Goal: Task Accomplishment & Management: Use online tool/utility

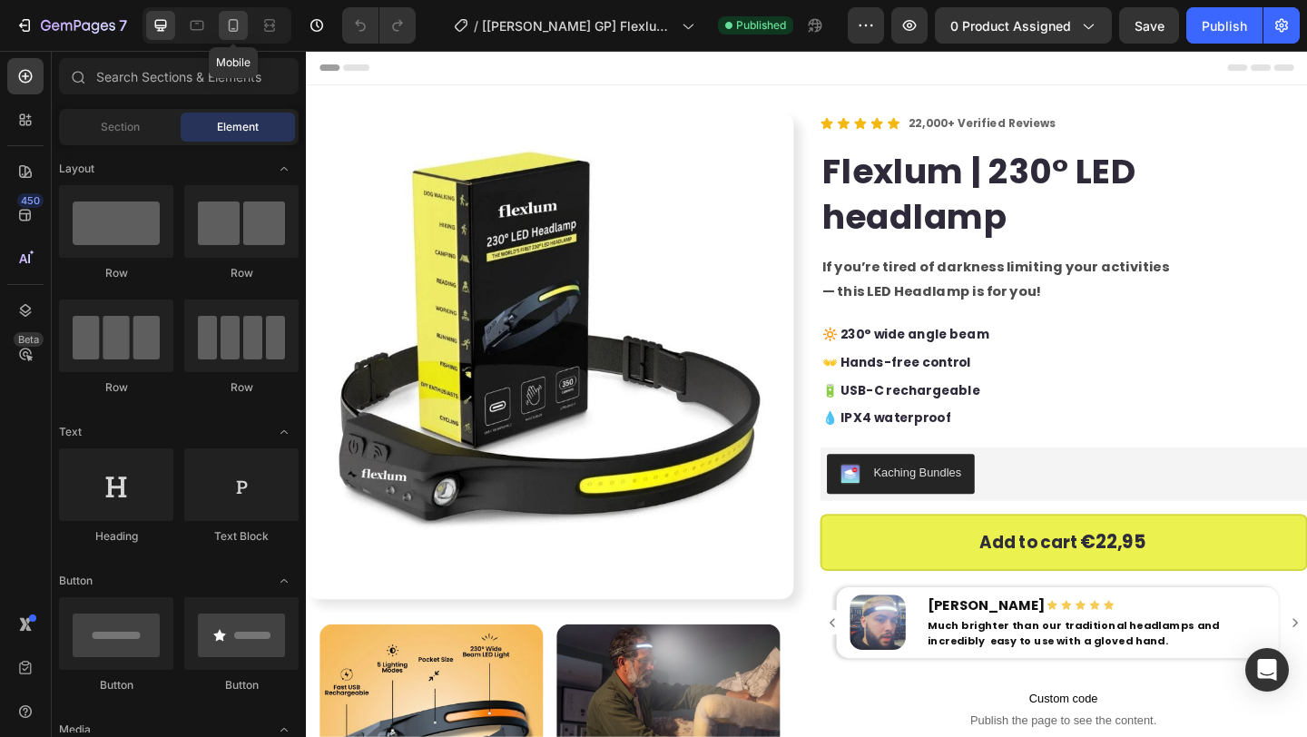
click at [238, 17] on icon at bounding box center [233, 25] width 18 height 18
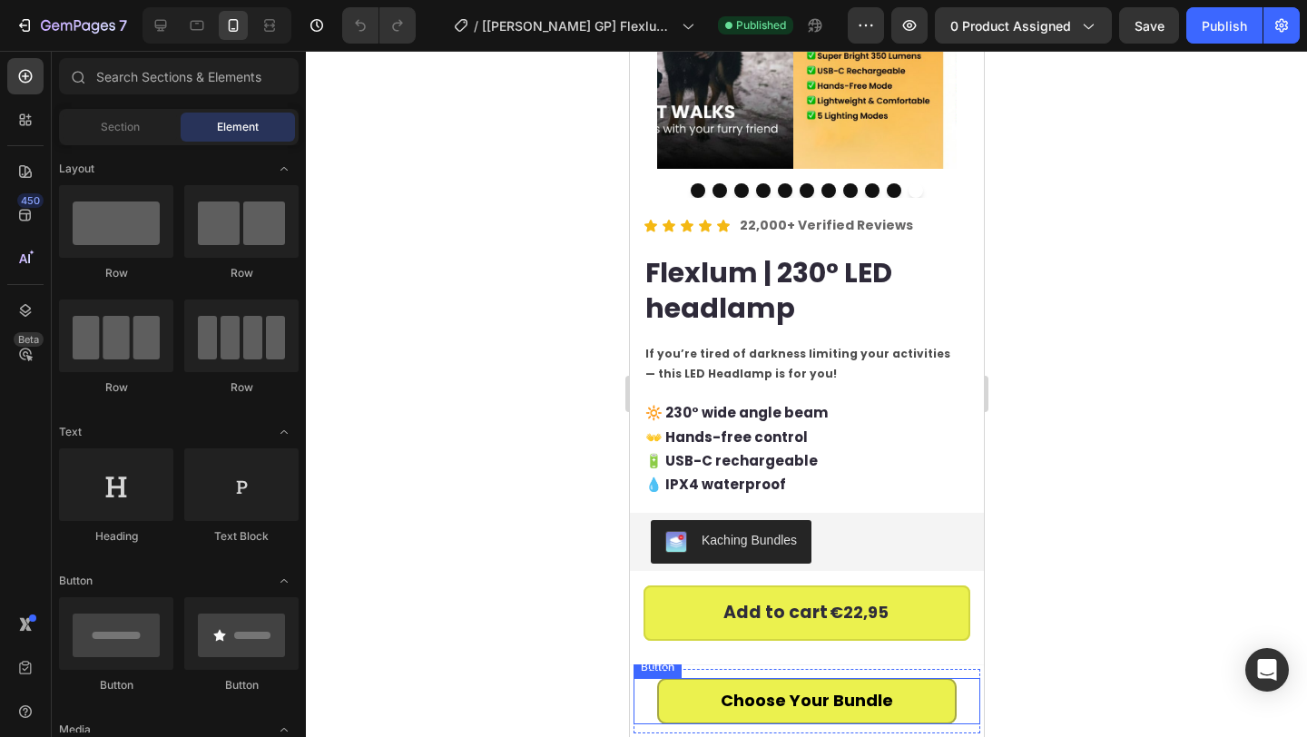
scroll to position [263, 0]
click at [647, 689] on div "Choose Your Bundle Button" at bounding box center [806, 701] width 347 height 46
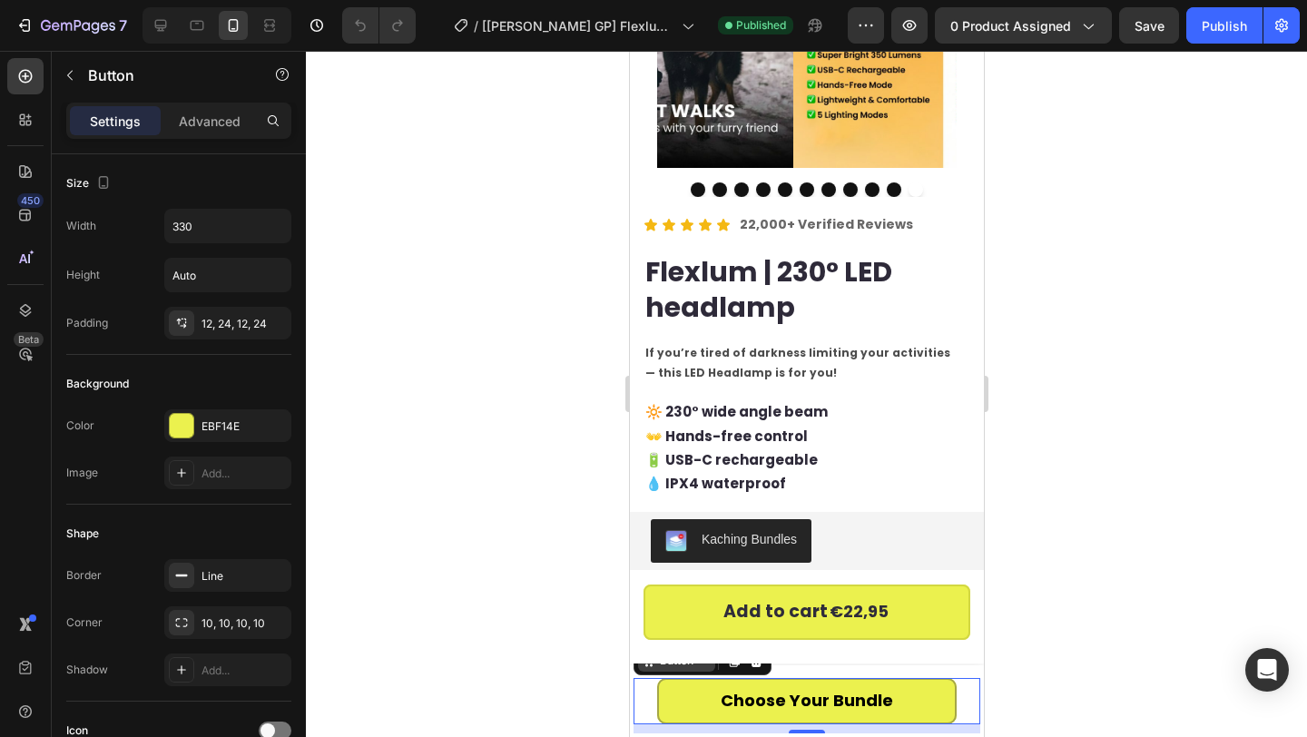
click at [662, 660] on div "Button" at bounding box center [675, 661] width 41 height 16
click at [679, 666] on div "Button" at bounding box center [675, 661] width 41 height 16
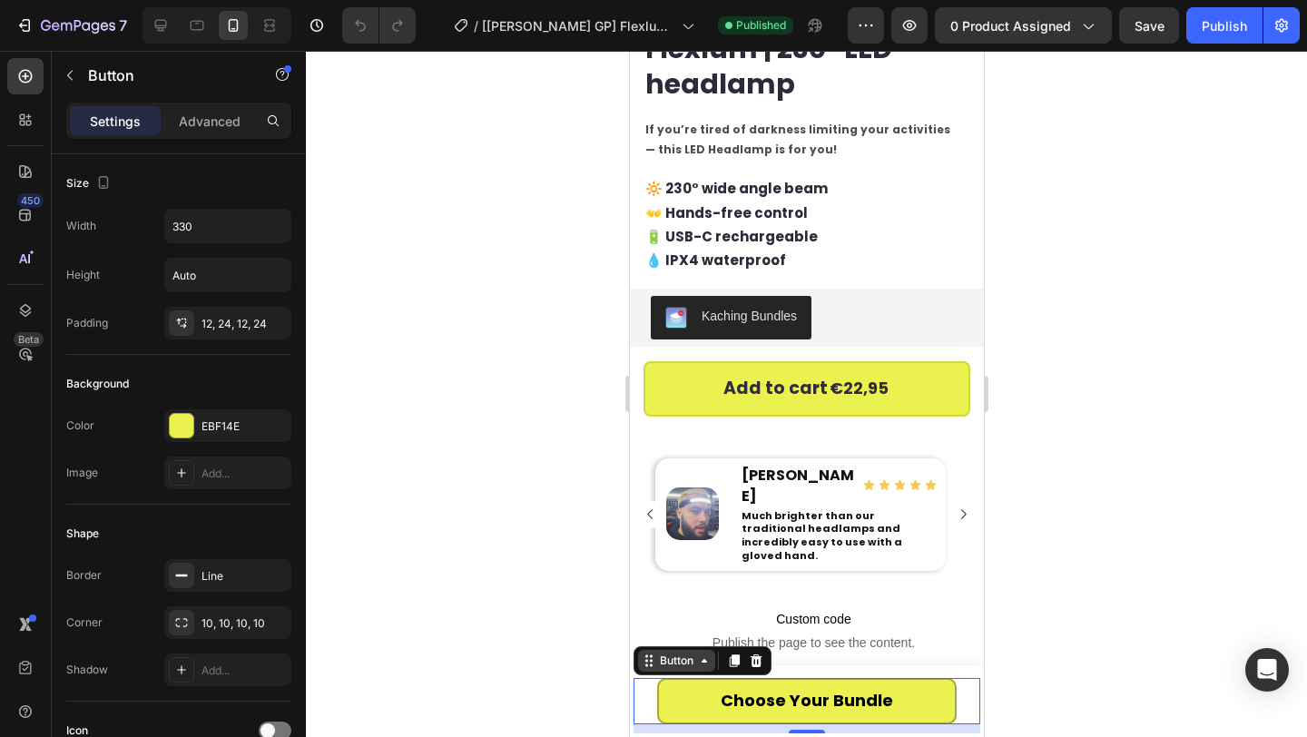
scroll to position [659, 0]
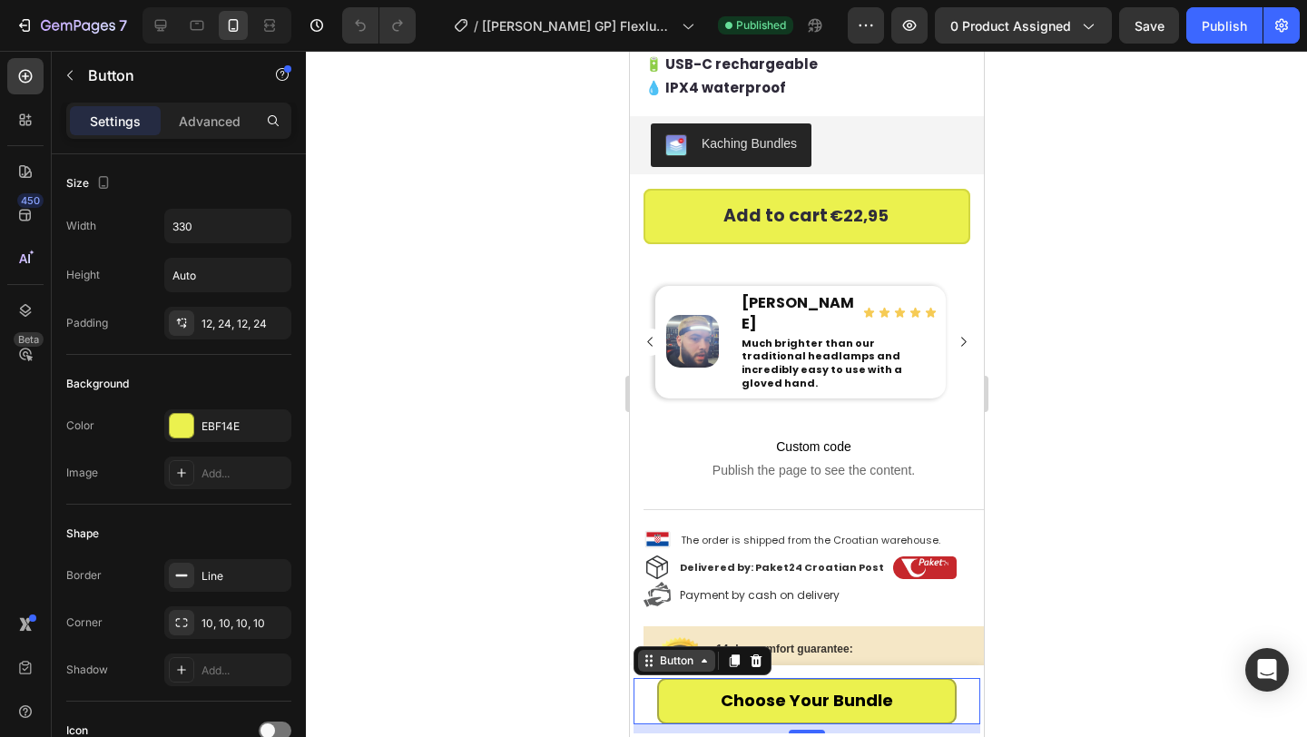
click at [684, 664] on div "Button" at bounding box center [675, 661] width 41 height 16
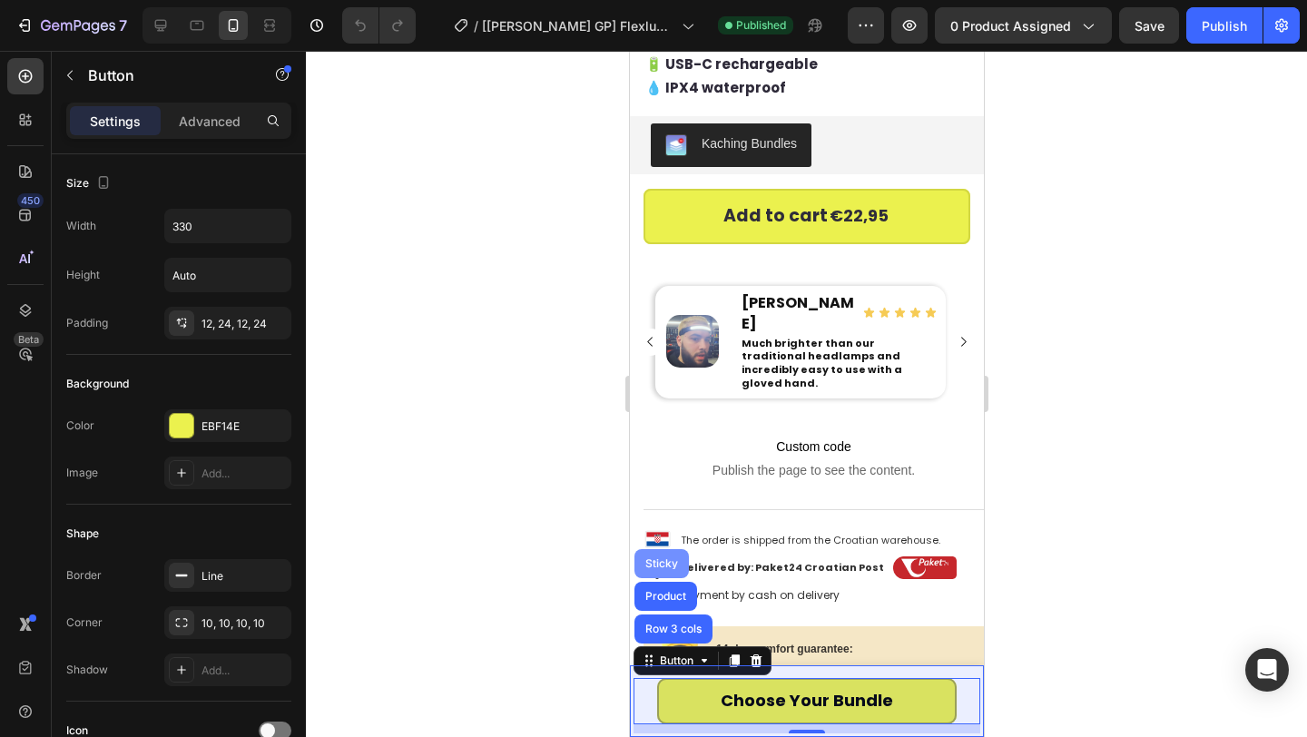
click at [668, 563] on div "Sticky" at bounding box center [661, 563] width 40 height 11
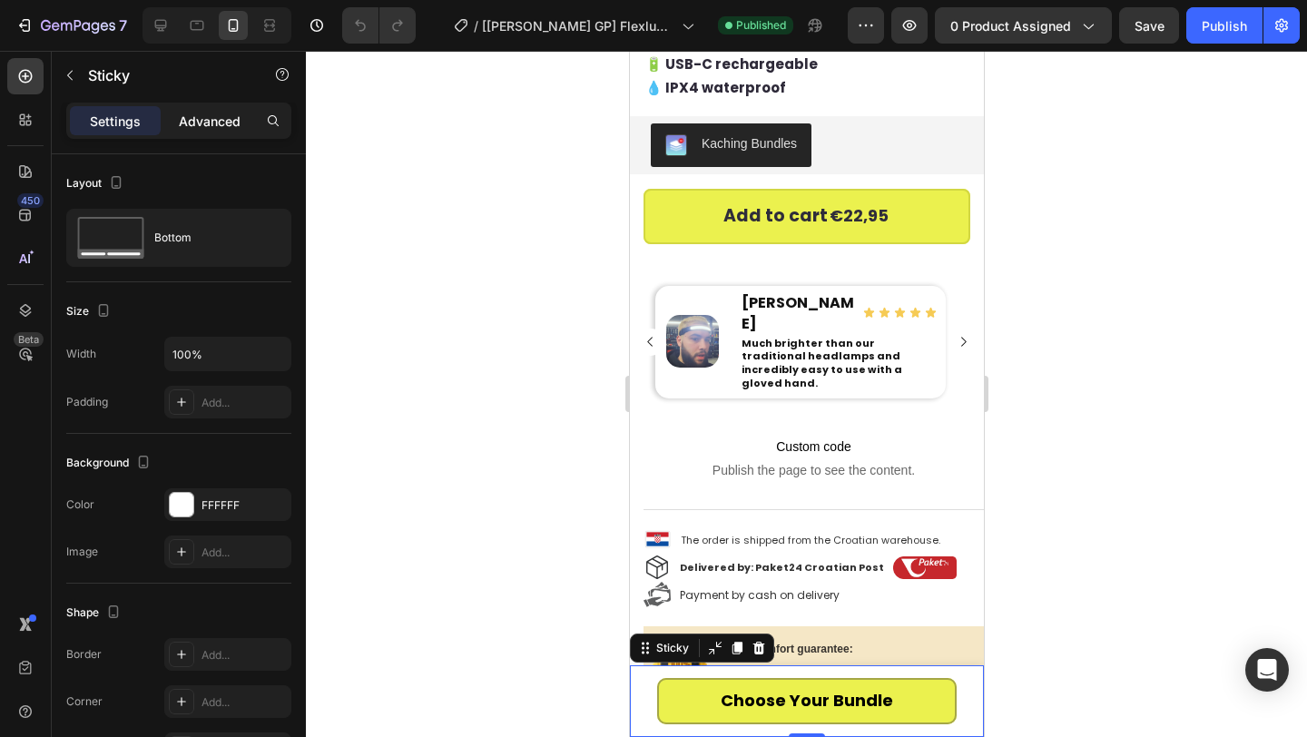
click at [233, 127] on p "Advanced" at bounding box center [210, 121] width 62 height 19
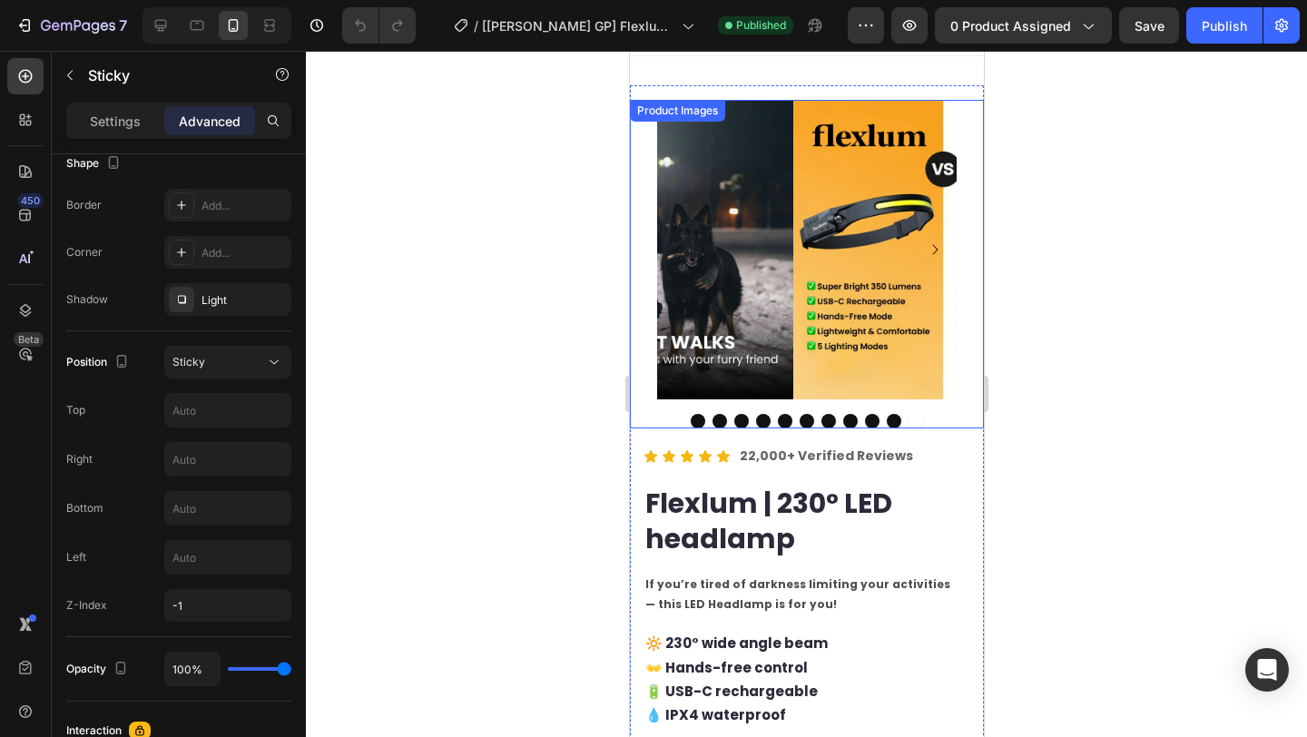
scroll to position [0, 0]
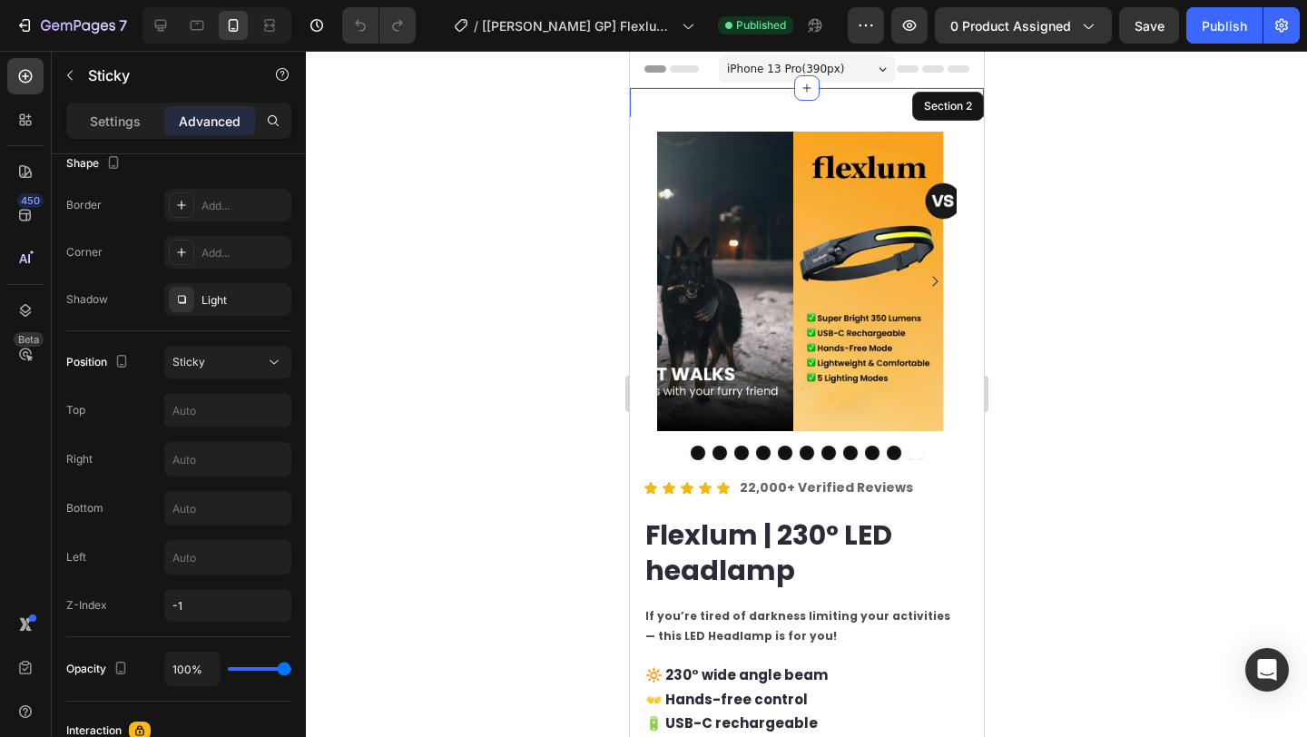
click at [695, 106] on div "Image Image Image Row Image Image Row Image Image Row Image Image Row Image Ima…" at bounding box center [806, 507] width 354 height 839
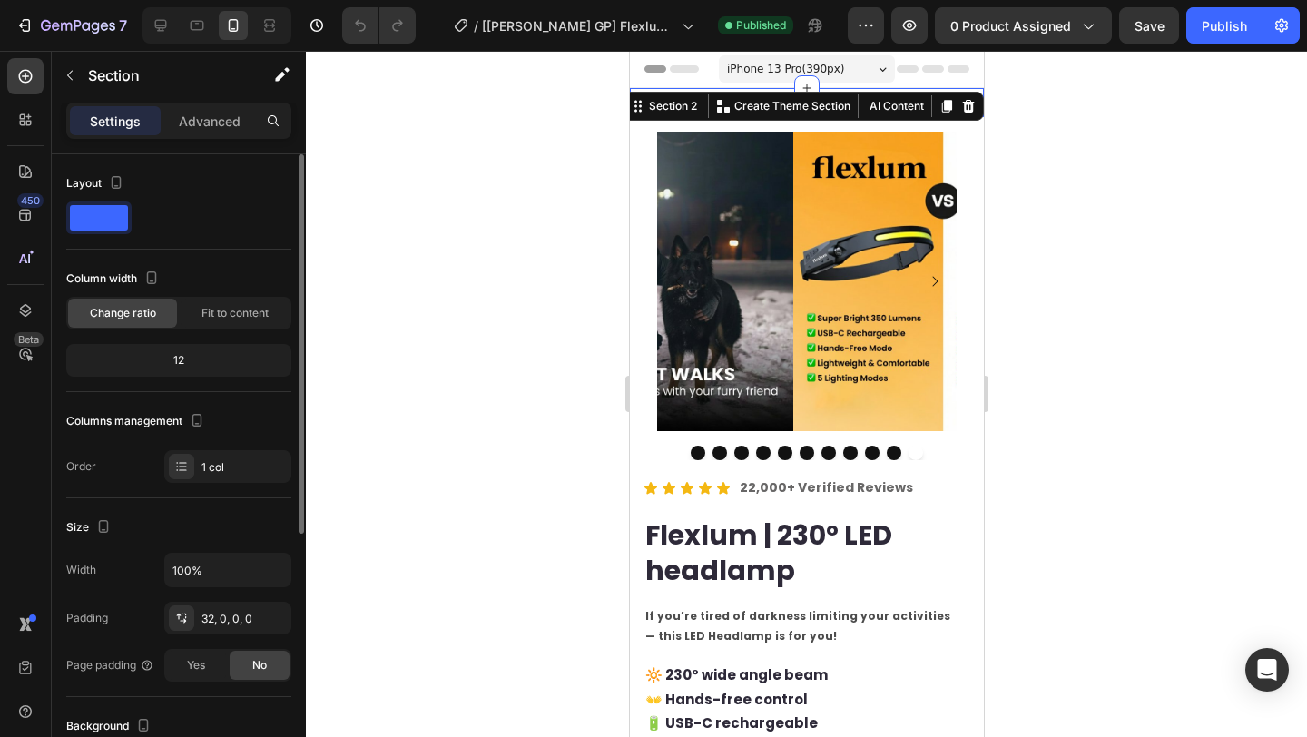
click at [199, 124] on p "Advanced" at bounding box center [210, 121] width 62 height 19
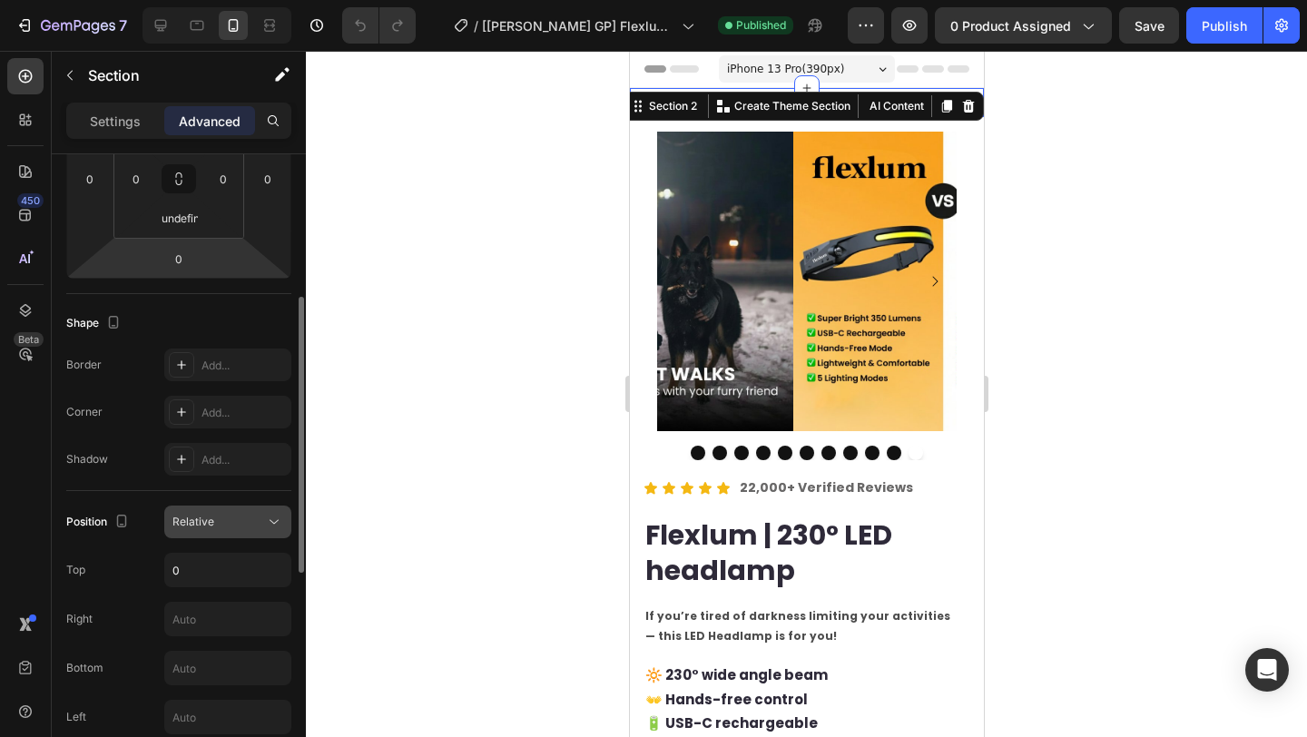
scroll to position [448, 0]
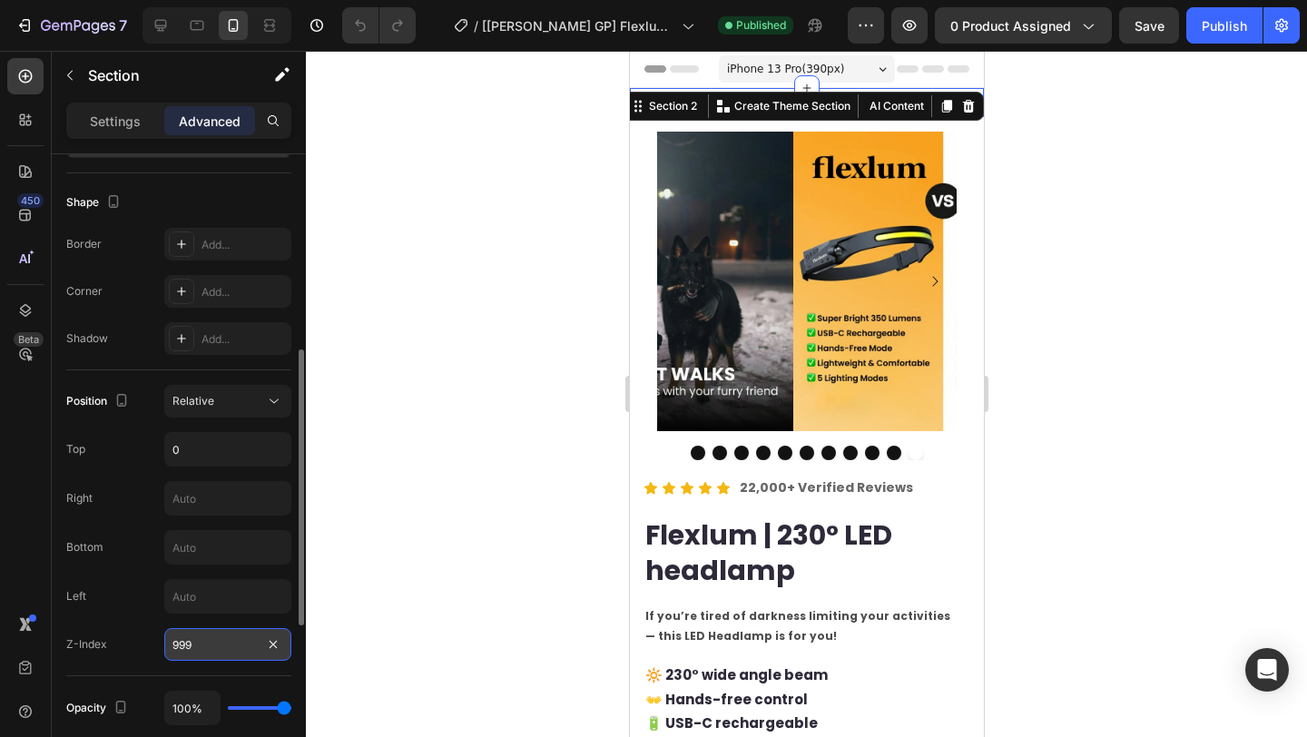
click at [221, 645] on input "999" at bounding box center [227, 644] width 127 height 33
type input "1005"
click at [146, 376] on div "Position Relative Top 0 Right Bottom Left Z-Index 1005" at bounding box center [178, 523] width 225 height 306
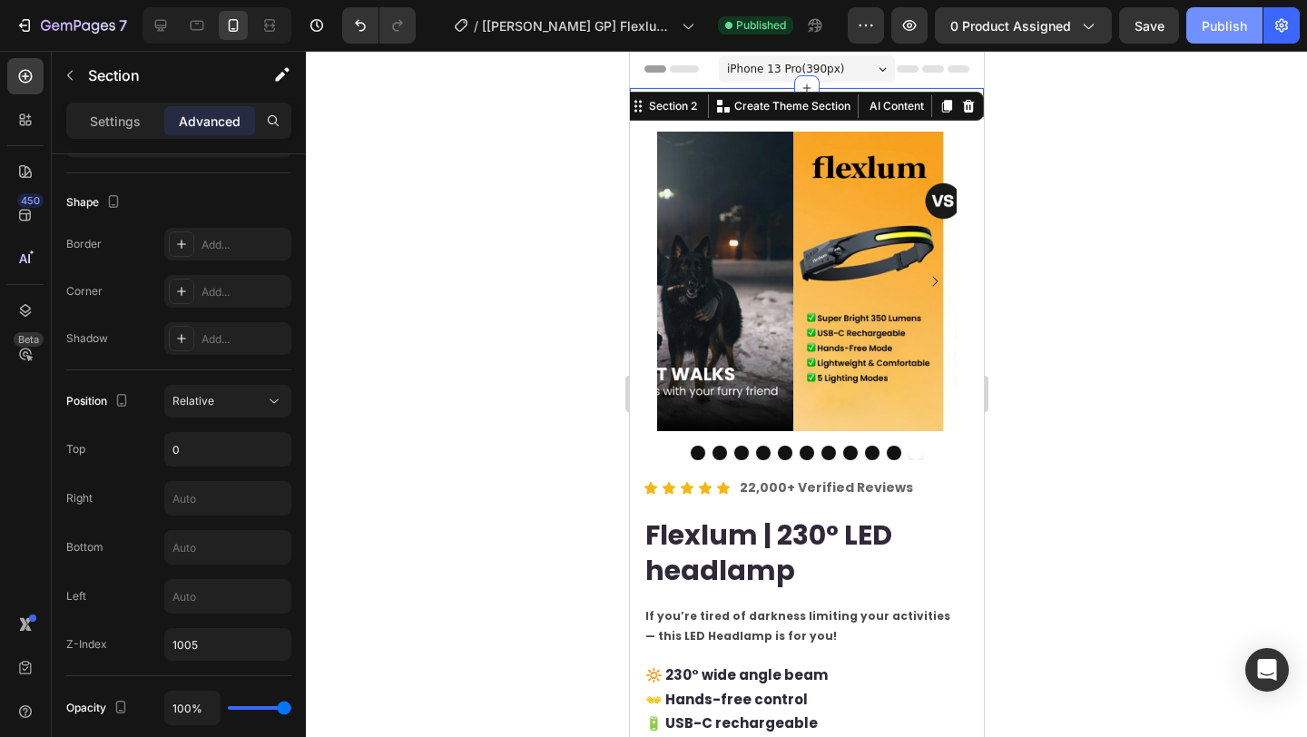
click at [1227, 30] on div "Publish" at bounding box center [1224, 25] width 45 height 19
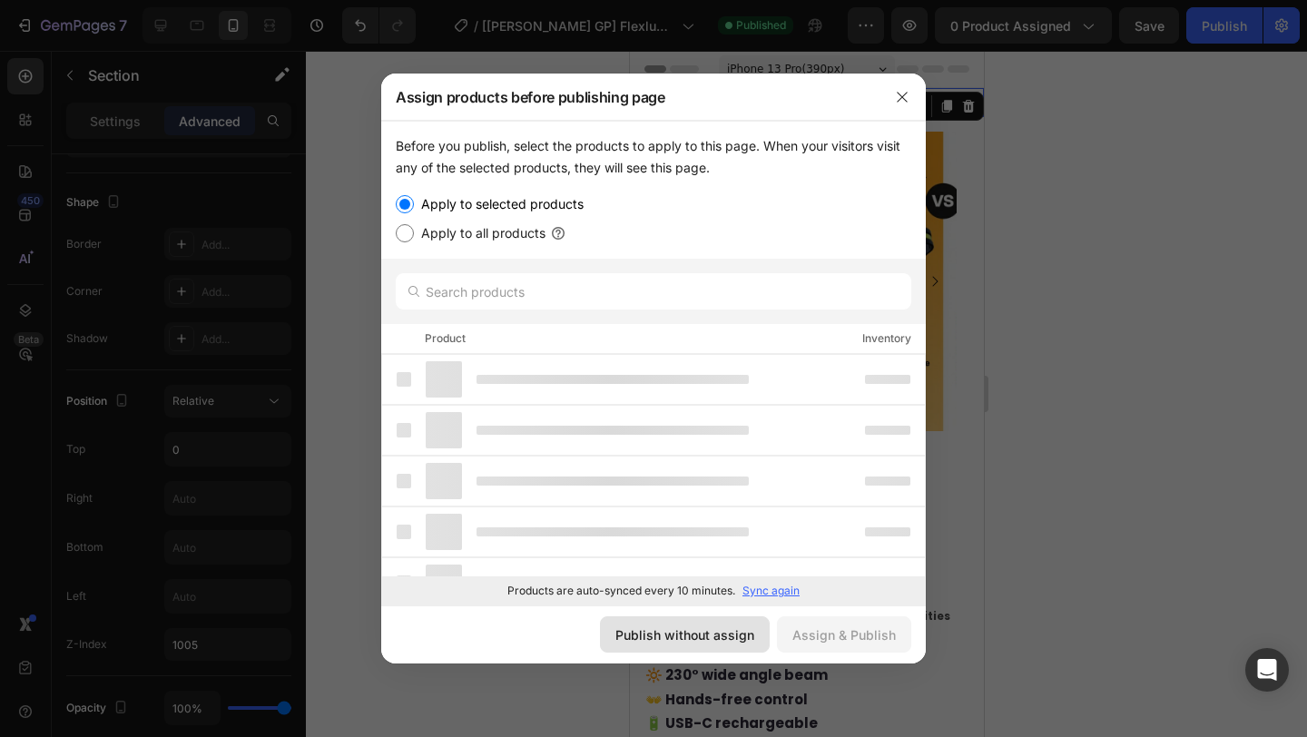
click at [661, 625] on div "Publish without assign" at bounding box center [685, 634] width 139 height 19
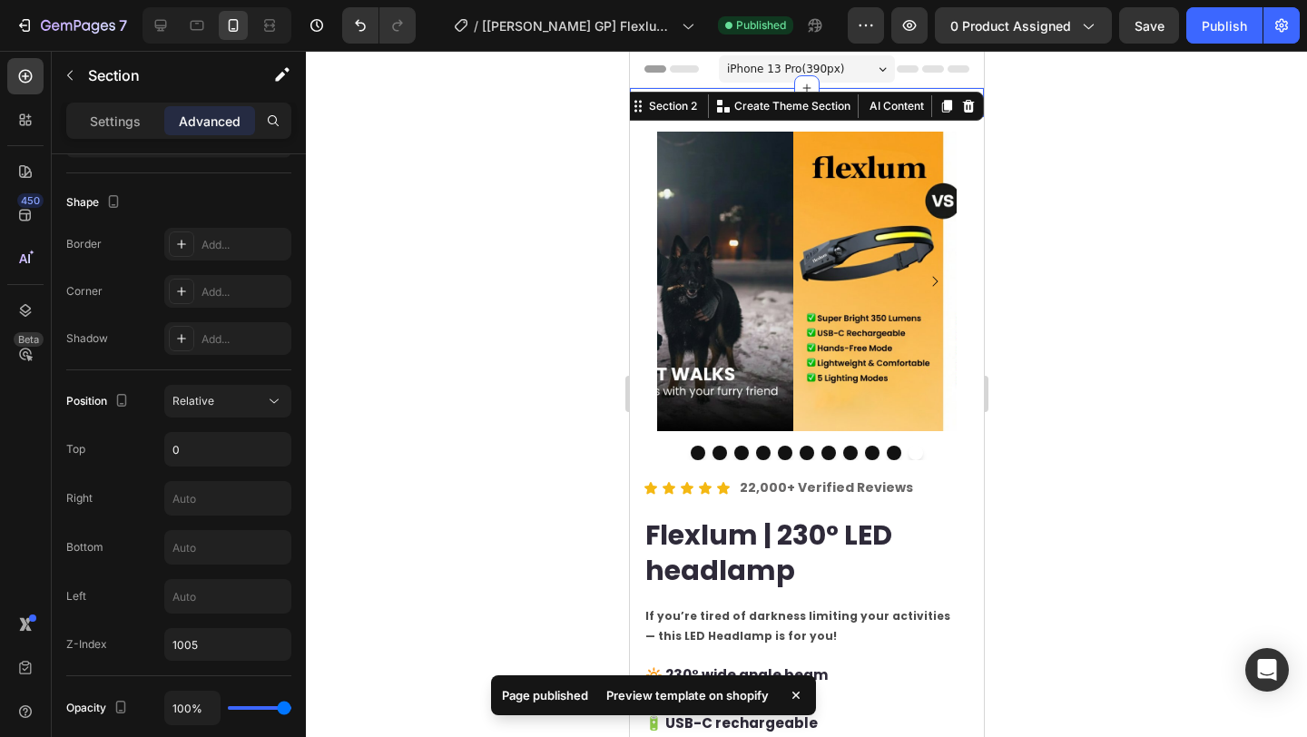
click at [734, 694] on div "Preview template on shopify" at bounding box center [688, 695] width 184 height 25
